Goal: Task Accomplishment & Management: Manage account settings

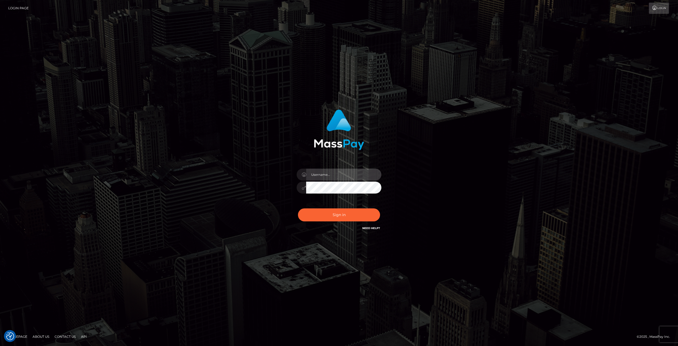
drag, startPoint x: 327, startPoint y: 177, endPoint x: 334, endPoint y: 181, distance: 8.5
click at [327, 177] on input "text" at bounding box center [343, 174] width 75 height 12
type input "[EMAIL_ADDRESS][DOMAIN_NAME]"
click at [343, 216] on button "Sign in" at bounding box center [339, 214] width 82 height 13
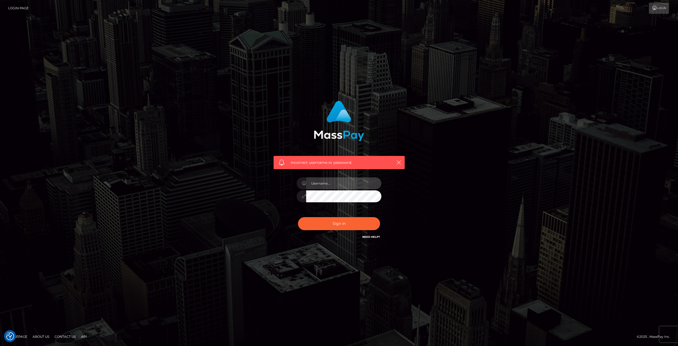
click at [323, 187] on input "text" at bounding box center [343, 183] width 75 height 12
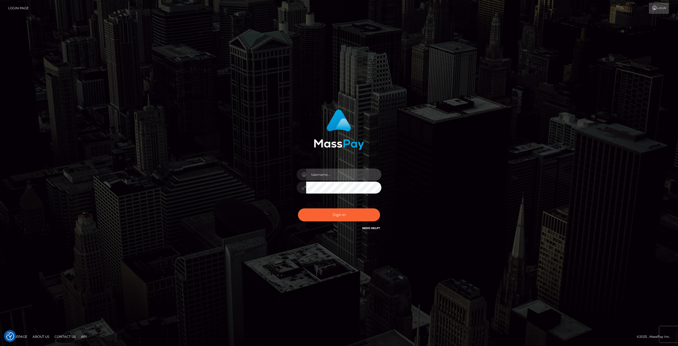
click at [341, 172] on input "text" at bounding box center [343, 174] width 75 height 12
type input "[EMAIL_ADDRESS][DOMAIN_NAME]"
click at [457, 194] on div "vrcgooner@gmail.com Sign in" at bounding box center [339, 172] width 302 height 135
click at [372, 211] on button "Sign in" at bounding box center [339, 214] width 82 height 13
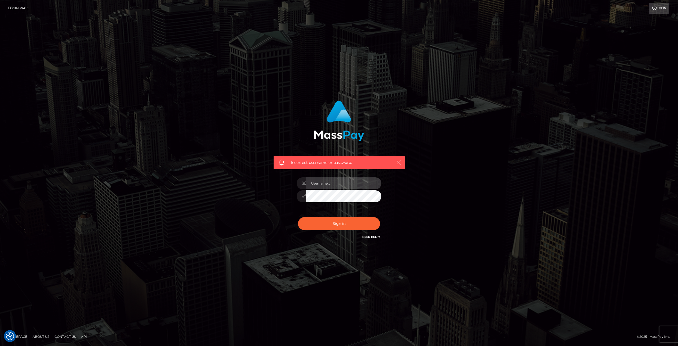
click at [333, 184] on input "text" at bounding box center [343, 183] width 75 height 12
type input "[EMAIL_ADDRESS][DOMAIN_NAME]"
click at [257, 190] on div "Incorrect username or password. [EMAIL_ADDRESS][DOMAIN_NAME]" at bounding box center [339, 173] width 302 height 152
click at [298, 217] on button "Sign in" at bounding box center [339, 223] width 82 height 13
click at [318, 223] on button "Sign in" at bounding box center [339, 223] width 82 height 13
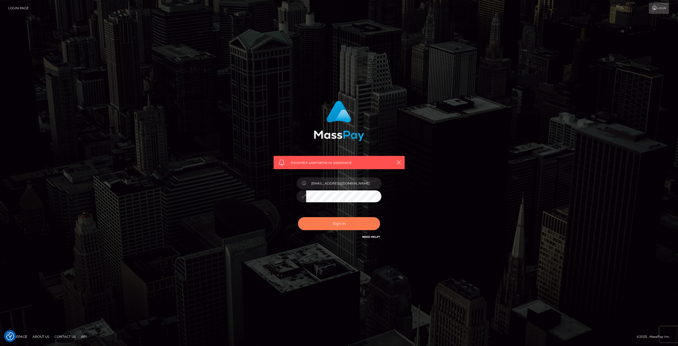
click at [307, 224] on button "Sign in" at bounding box center [339, 223] width 82 height 13
click at [399, 163] on icon "button" at bounding box center [398, 162] width 5 height 5
click at [336, 182] on input "text" at bounding box center [343, 183] width 75 height 12
type input "vrcgooner@gmail.com"
click at [277, 196] on div "Incorrect username or password. vrcgooner@gmail.com" at bounding box center [339, 170] width 139 height 147
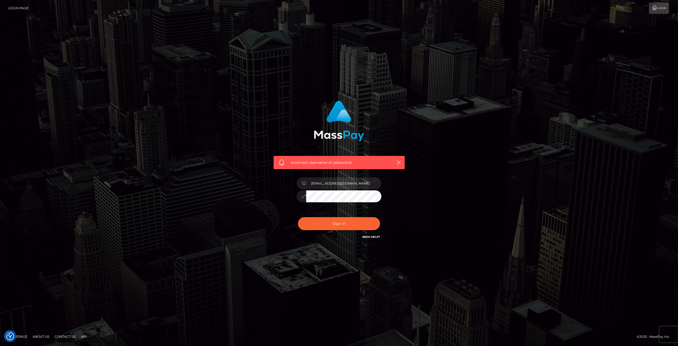
click at [298, 217] on button "Sign in" at bounding box center [339, 223] width 82 height 13
click at [333, 185] on input "text" at bounding box center [343, 183] width 75 height 12
type input "vrcgooner@gmail.com"
click at [290, 201] on div "Incorrect username or password. [EMAIL_ADDRESS][DOMAIN_NAME]" at bounding box center [339, 170] width 139 height 147
click at [665, 11] on link "Login" at bounding box center [659, 8] width 20 height 11
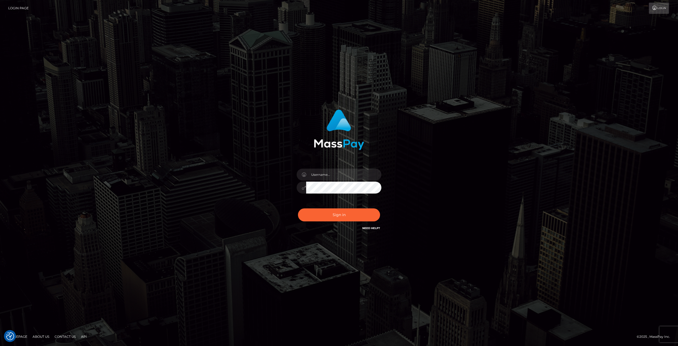
click at [372, 229] on link "Need Help?" at bounding box center [371, 227] width 18 height 3
click at [358, 176] on input "text" at bounding box center [343, 174] width 75 height 12
type input "loke-lund@outlook.com"
click at [298, 208] on button "Sign in" at bounding box center [339, 214] width 82 height 13
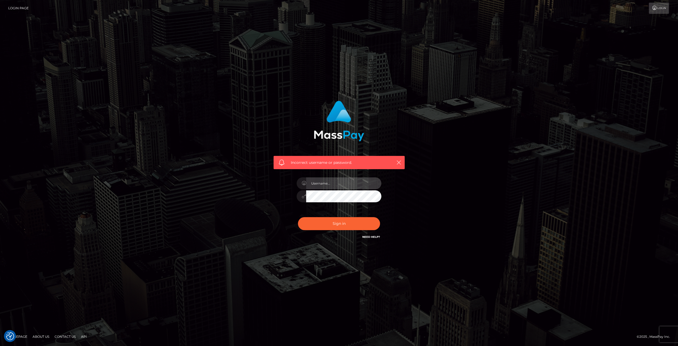
drag, startPoint x: 375, startPoint y: 184, endPoint x: 371, endPoint y: 189, distance: 6.8
click at [375, 184] on input "text" at bounding box center [343, 183] width 75 height 12
type input "[EMAIL_ADDRESS][DOMAIN_NAME]"
click at [272, 205] on div "Incorrect username or password. [EMAIL_ADDRESS][DOMAIN_NAME]" at bounding box center [339, 170] width 139 height 147
click at [298, 217] on button "Sign in" at bounding box center [339, 223] width 82 height 13
